Goal: Browse casually

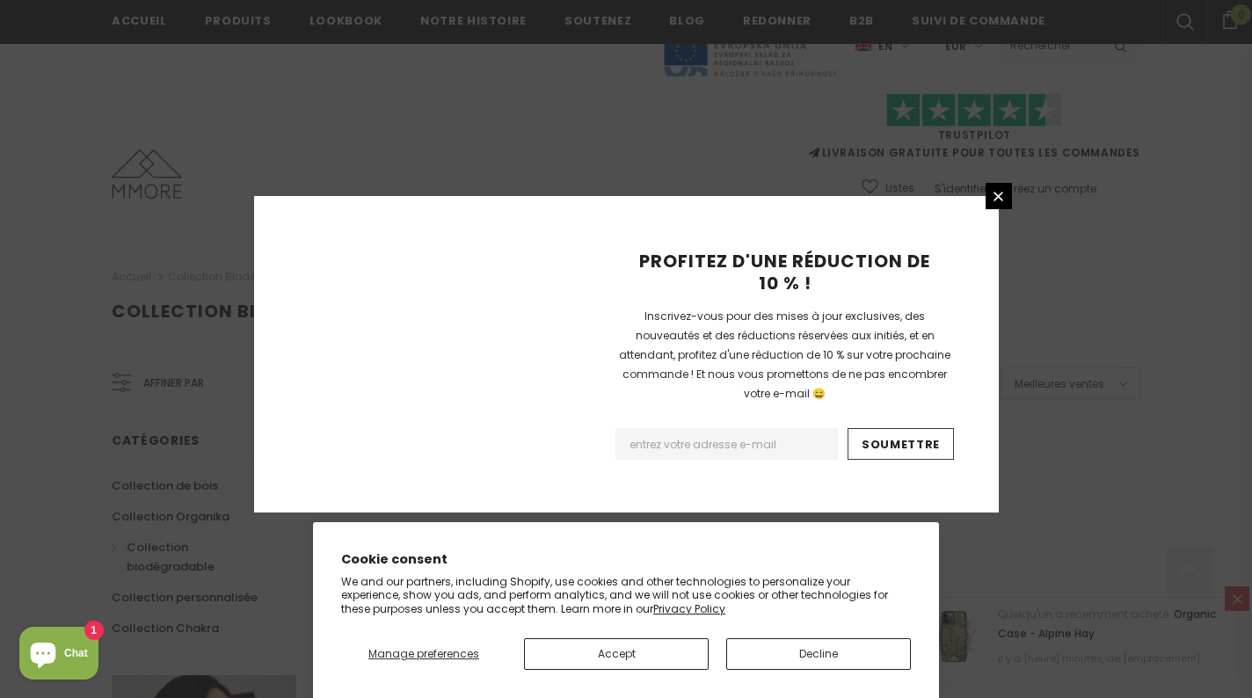
scroll to position [1146, 0]
